Goal: Task Accomplishment & Management: Use online tool/utility

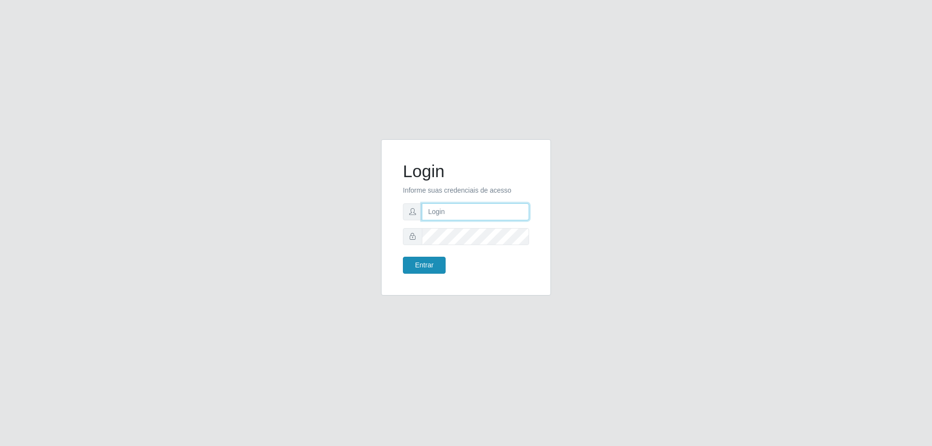
type input "[EMAIL_ADDRESS][DOMAIN_NAME]"
click at [422, 269] on button "Entrar" at bounding box center [424, 265] width 43 height 17
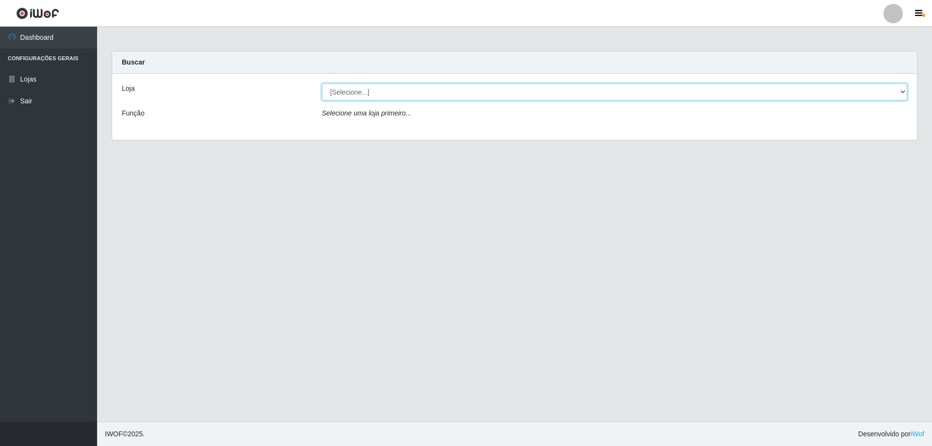
click at [367, 96] on select "[Selecione...] SuperShow Bis - [GEOGRAPHIC_DATA]" at bounding box center [614, 91] width 585 height 17
select select "59"
click at [322, 83] on select "[Selecione...] SuperShow Bis - [GEOGRAPHIC_DATA]" at bounding box center [614, 91] width 585 height 17
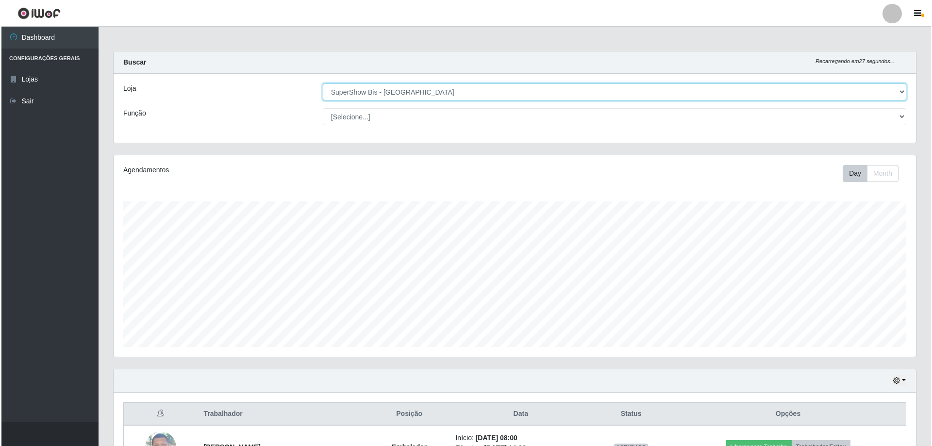
scroll to position [198, 0]
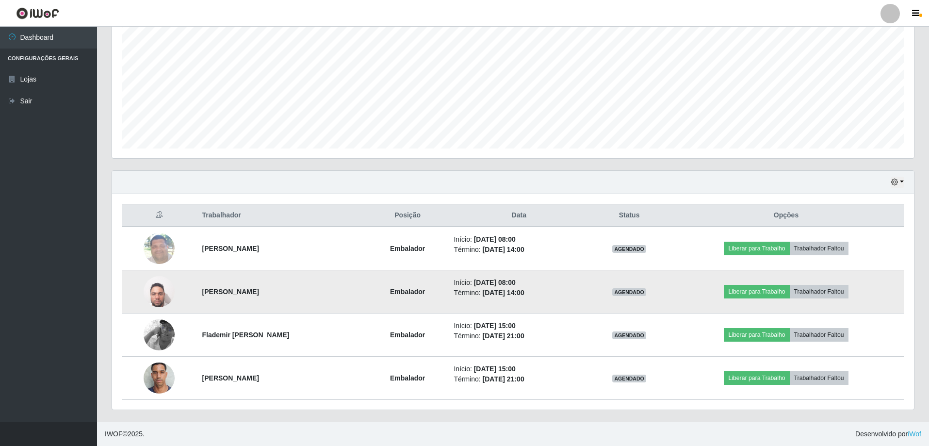
click at [156, 298] on img at bounding box center [159, 291] width 31 height 41
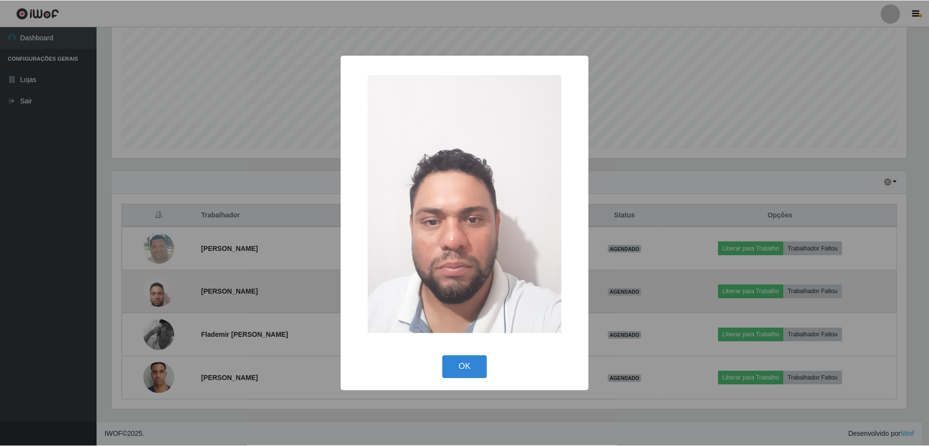
scroll to position [201, 797]
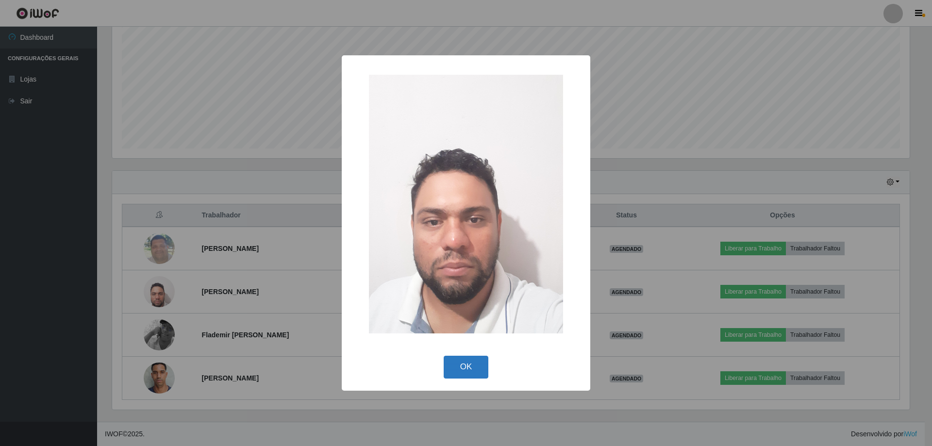
click at [469, 366] on button "OK" at bounding box center [465, 367] width 45 height 23
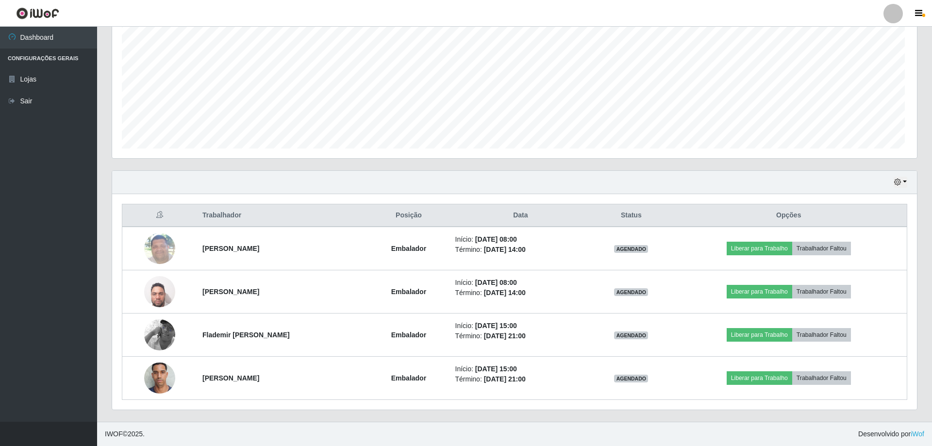
scroll to position [201, 802]
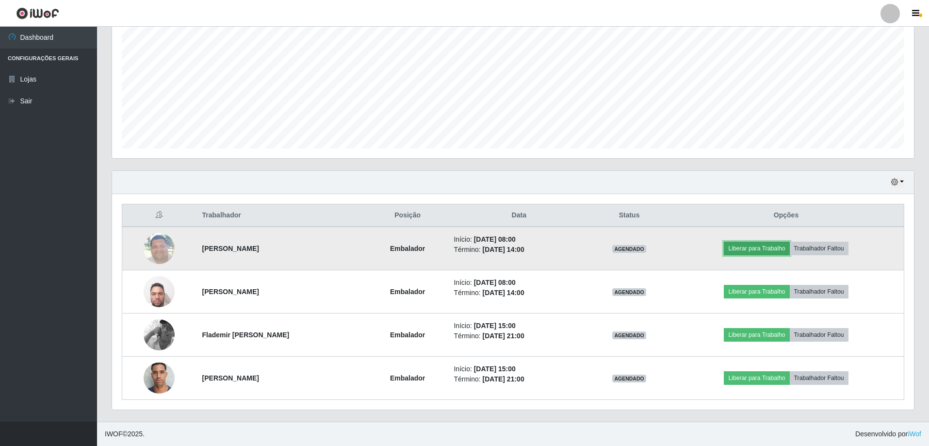
click at [753, 248] on button "Liberar para Trabalho" at bounding box center [757, 249] width 66 height 14
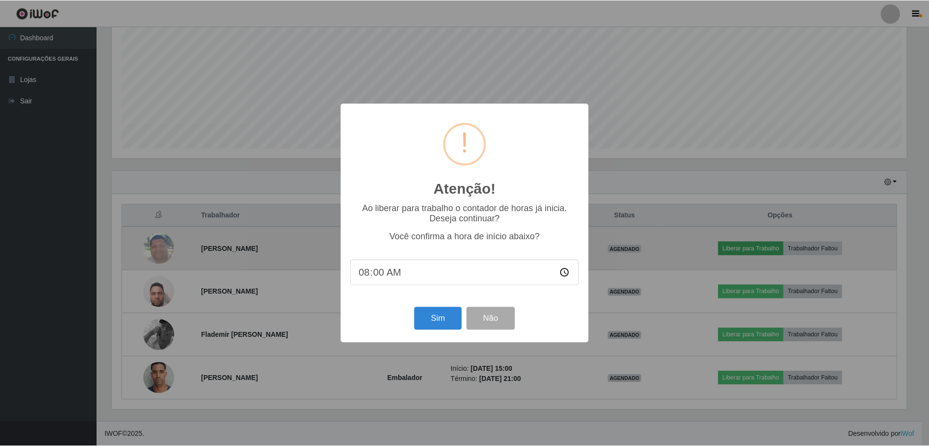
scroll to position [201, 797]
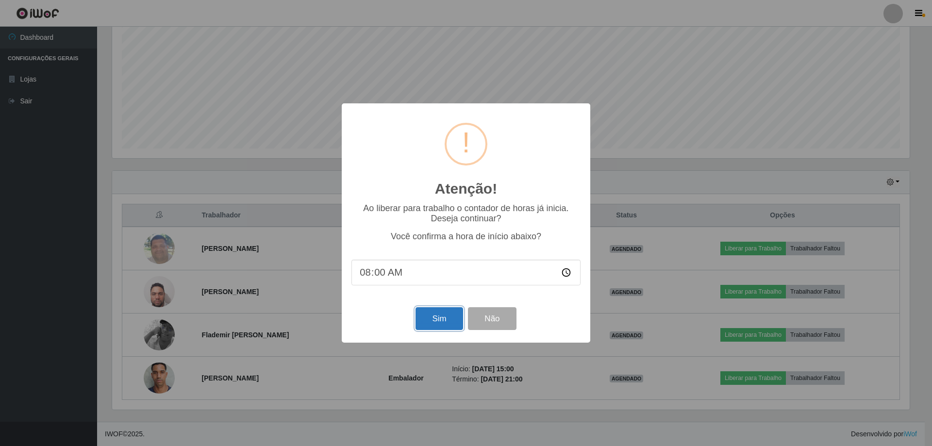
click at [431, 320] on button "Sim" at bounding box center [438, 318] width 47 height 23
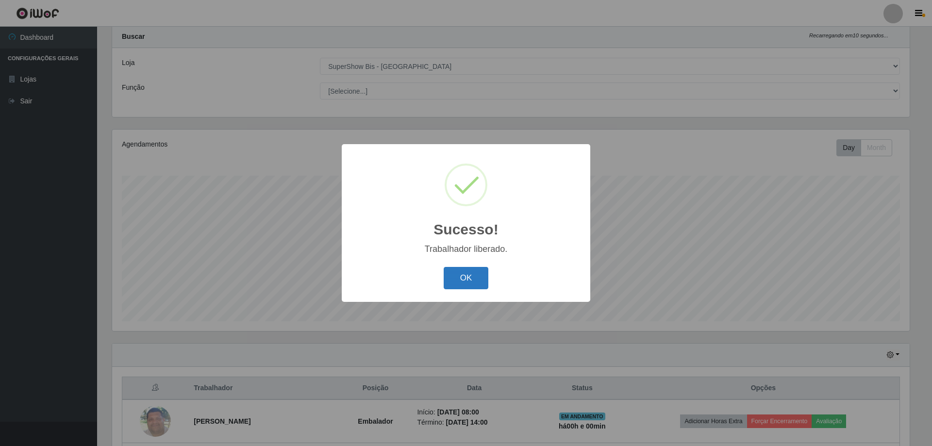
click at [469, 279] on button "OK" at bounding box center [465, 278] width 45 height 23
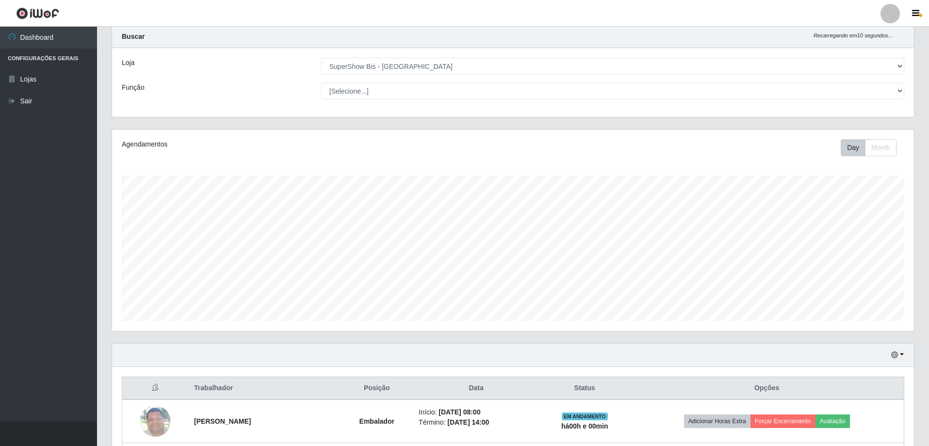
scroll to position [198, 0]
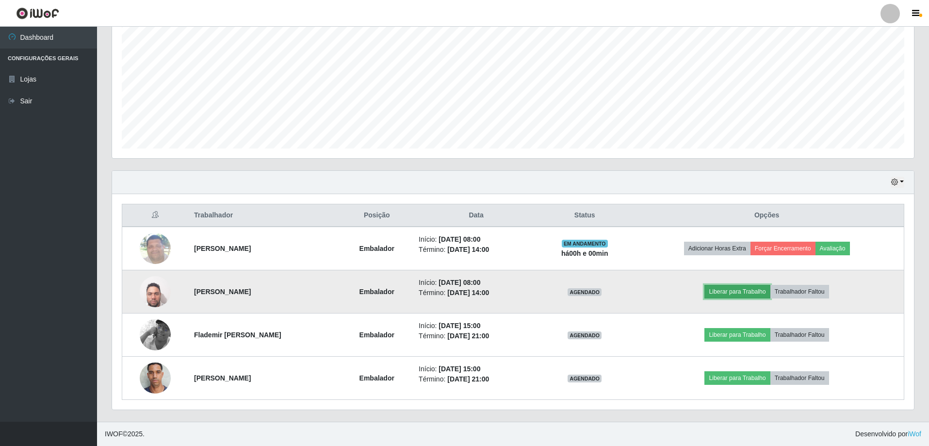
click at [733, 296] on button "Liberar para Trabalho" at bounding box center [738, 292] width 66 height 14
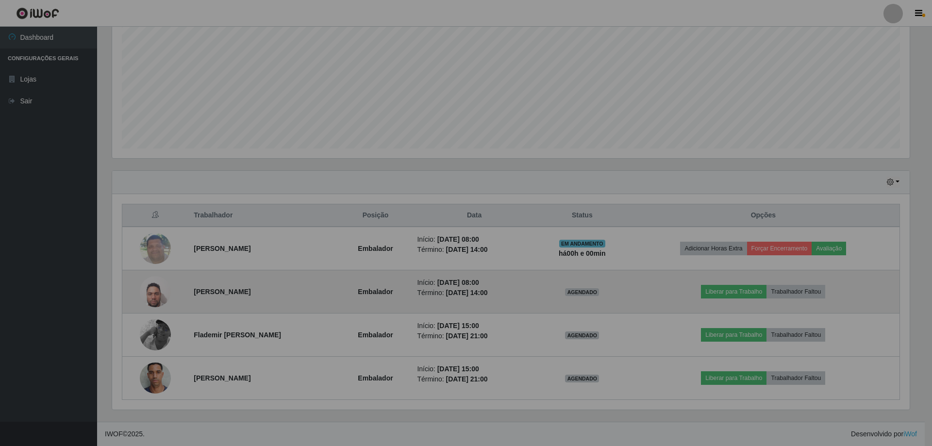
scroll to position [201, 802]
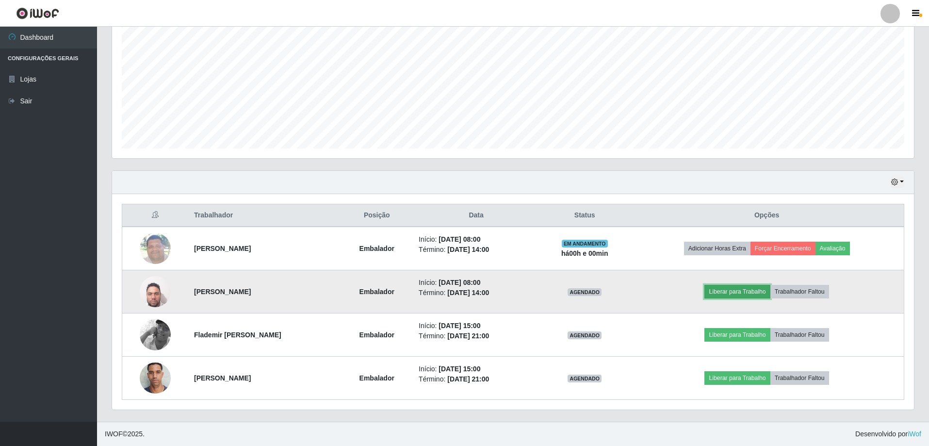
click at [745, 289] on button "Liberar para Trabalho" at bounding box center [738, 292] width 66 height 14
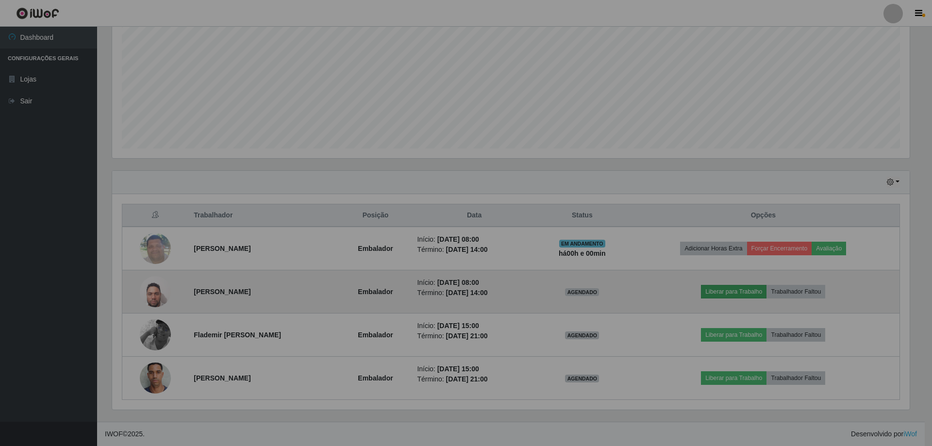
click at [745, 289] on div "Atenção! × Ao liberar para trabalho o contador de horas já inicia. Deseja conti…" at bounding box center [466, 223] width 932 height 446
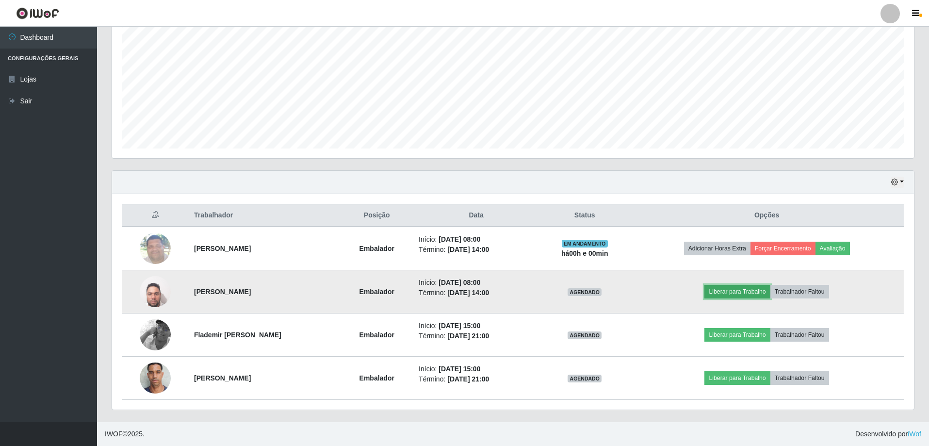
click at [745, 289] on button "Liberar para Trabalho" at bounding box center [738, 292] width 66 height 14
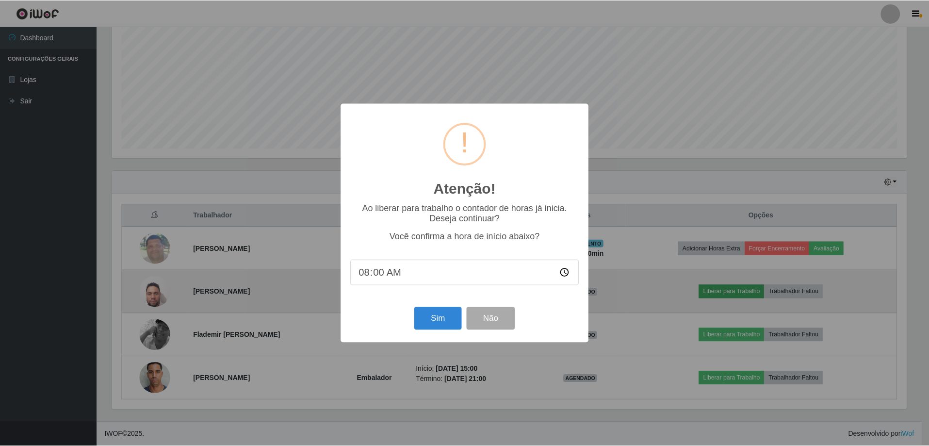
scroll to position [201, 797]
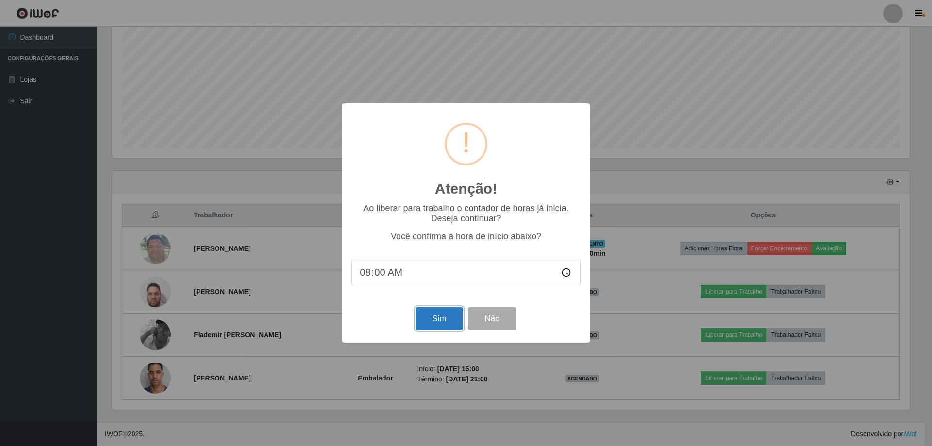
click at [427, 328] on button "Sim" at bounding box center [438, 318] width 47 height 23
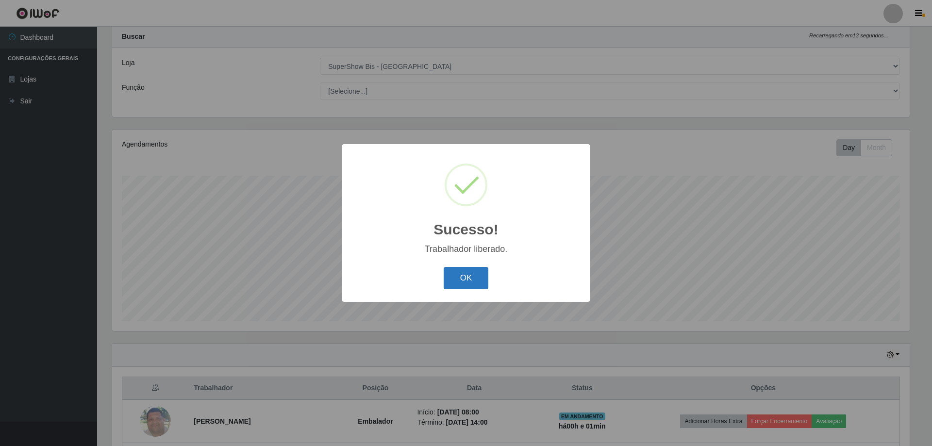
click at [454, 279] on button "OK" at bounding box center [465, 278] width 45 height 23
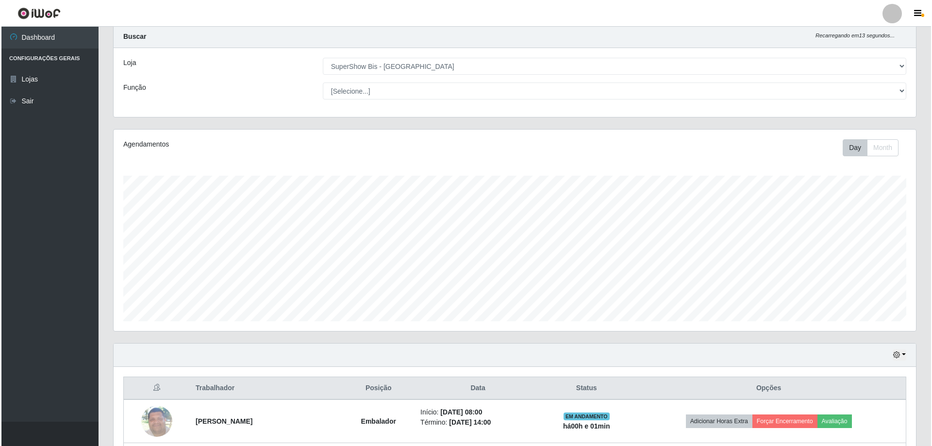
scroll to position [198, 0]
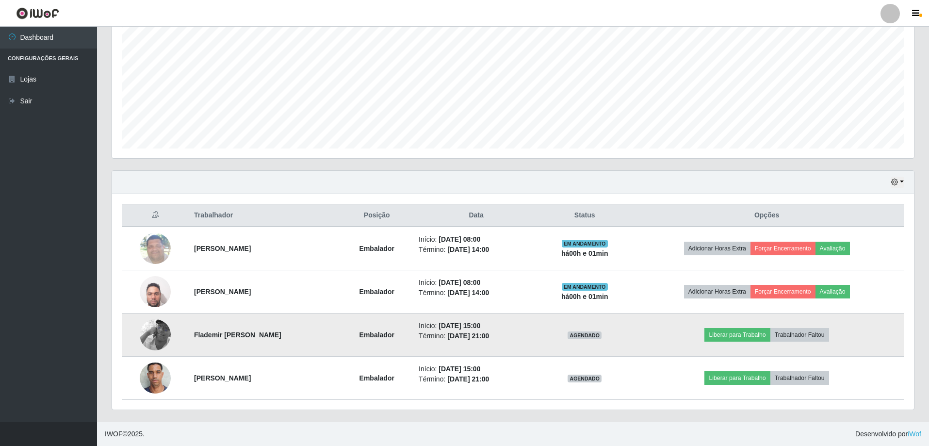
click at [154, 330] on img at bounding box center [155, 334] width 31 height 55
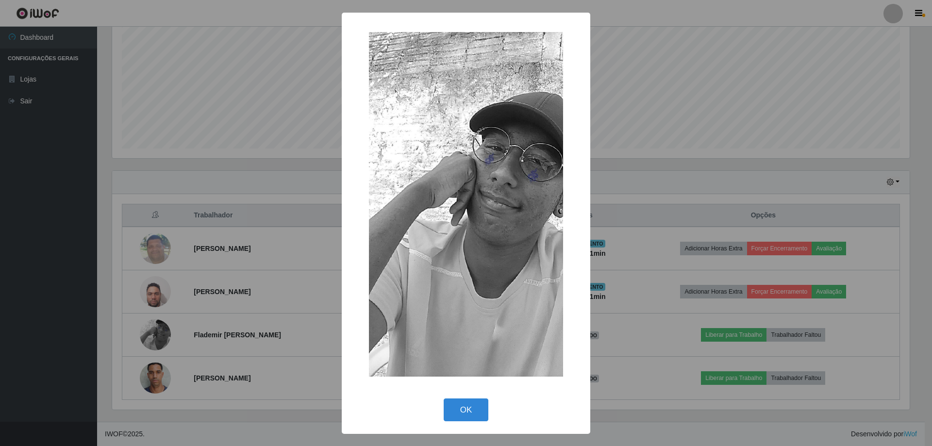
click at [662, 181] on div "× OK Cancel" at bounding box center [466, 223] width 932 height 446
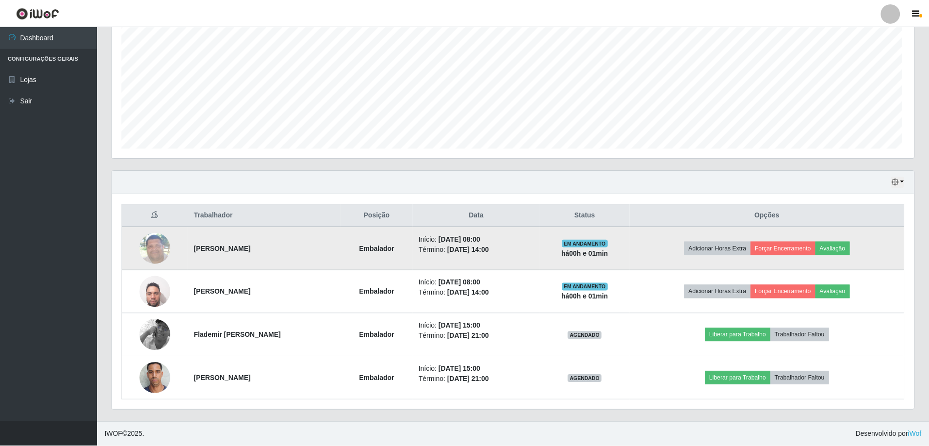
scroll to position [201, 802]
